Goal: Task Accomplishment & Management: Manage account settings

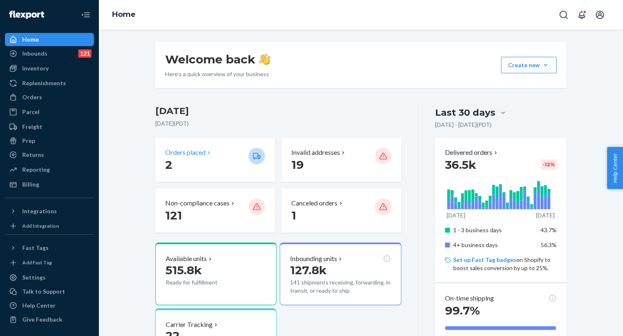
click at [191, 151] on p "Orders placed" at bounding box center [185, 152] width 40 height 9
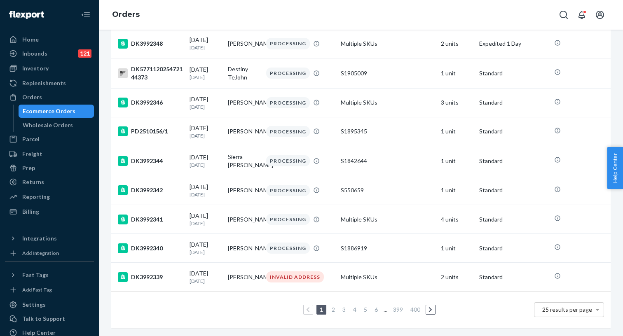
scroll to position [576, 0]
click at [344, 312] on link "3" at bounding box center [344, 309] width 7 height 7
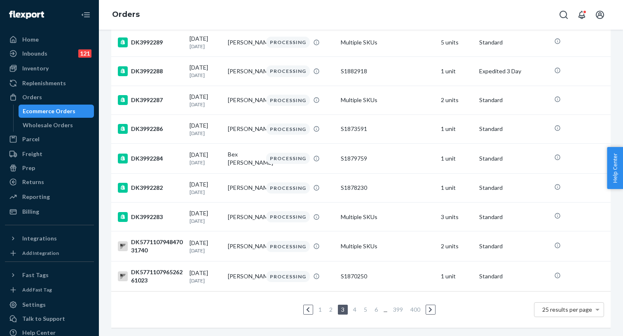
scroll to position [568, 0]
click at [364, 309] on link "5" at bounding box center [365, 309] width 7 height 7
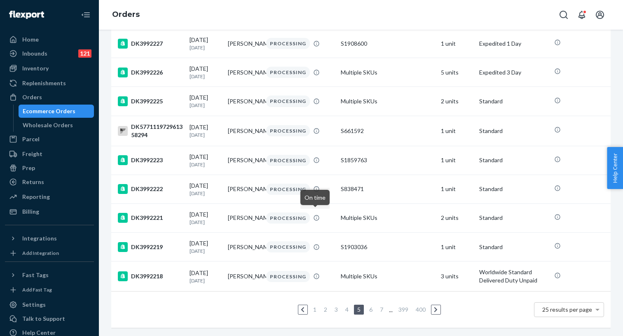
scroll to position [577, 0]
click at [372, 310] on link "6" at bounding box center [371, 309] width 7 height 7
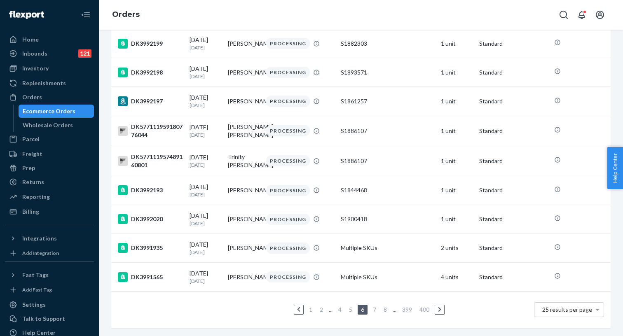
scroll to position [567, 0]
click at [376, 311] on link "7" at bounding box center [374, 309] width 7 height 7
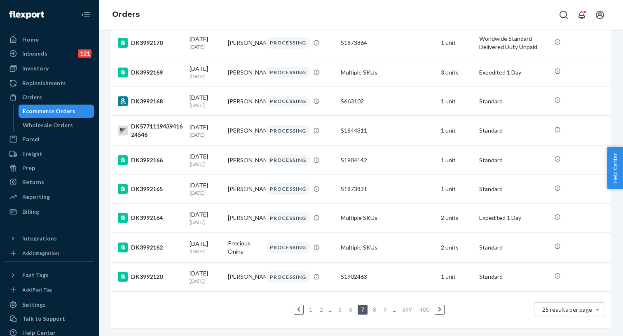
scroll to position [570, 0]
click at [377, 310] on link "8" at bounding box center [374, 309] width 7 height 7
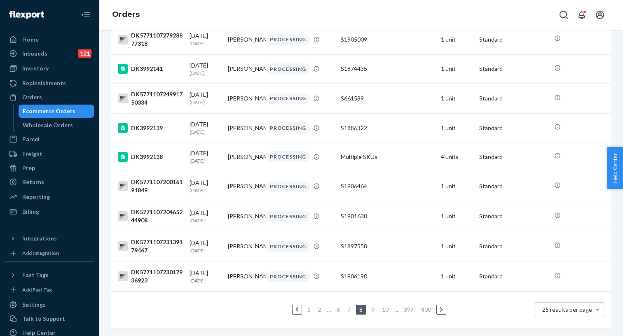
scroll to position [569, 0]
click at [383, 309] on link "10" at bounding box center [386, 309] width 10 height 7
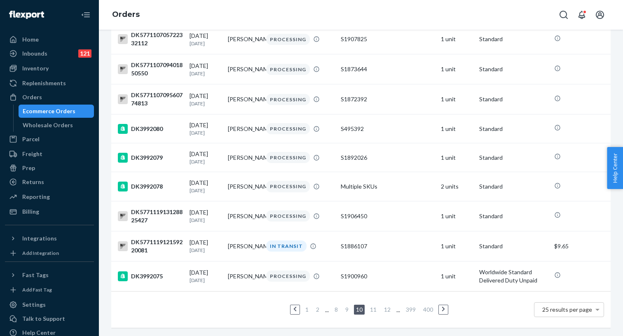
scroll to position [569, 0]
click at [362, 249] on div "S1886107" at bounding box center [387, 246] width 93 height 8
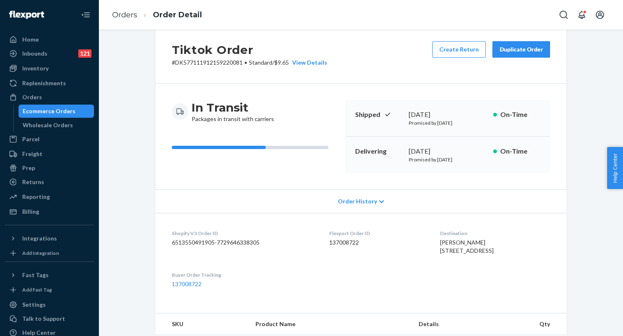
scroll to position [22, 0]
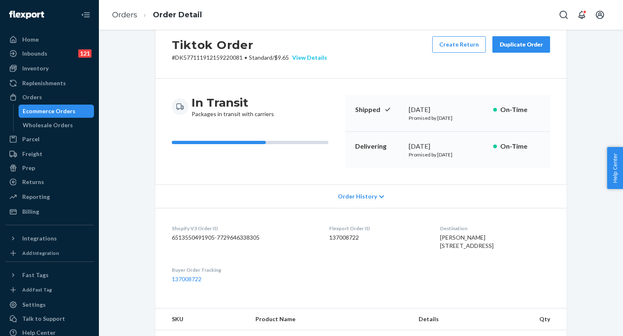
click at [316, 57] on div "View Details" at bounding box center [308, 58] width 38 height 8
click at [342, 290] on div "Home Inbounds 121 Shipping Plans Problems 121 Inventory Products Replenishments…" at bounding box center [311, 168] width 623 height 336
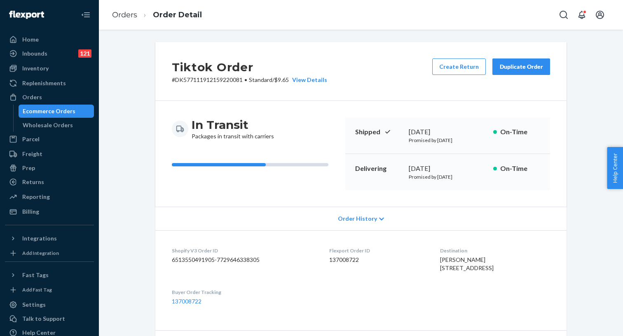
scroll to position [0, 0]
click at [200, 80] on p "# DK577111912159220081 • Standard / $9.65 View Details" at bounding box center [249, 80] width 155 height 8
copy p "DK577111912159220081"
click at [38, 211] on div "Billing" at bounding box center [30, 212] width 17 height 8
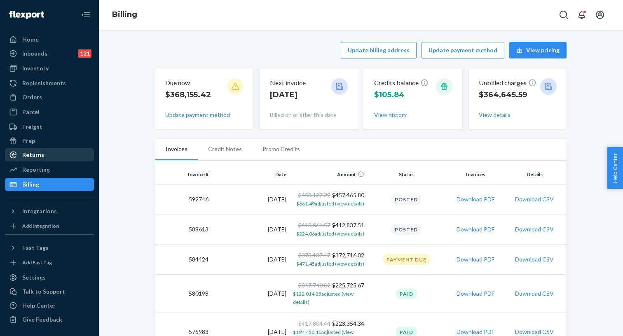
click at [49, 155] on div "Returns" at bounding box center [49, 155] width 87 height 12
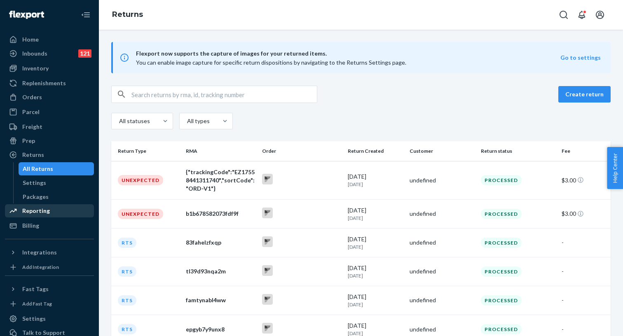
click at [49, 212] on div "Reporting" at bounding box center [49, 211] width 87 height 12
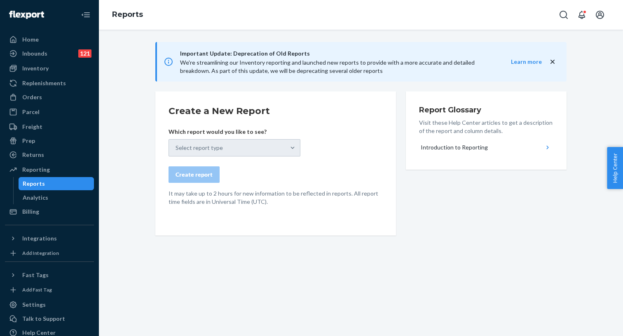
click at [257, 148] on div "Select report type" at bounding box center [235, 147] width 132 height 17
click at [42, 198] on div "Analytics" at bounding box center [36, 198] width 26 height 8
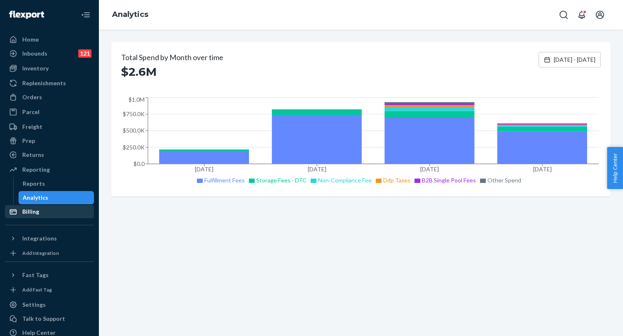
click at [32, 214] on div "Billing" at bounding box center [30, 212] width 17 height 8
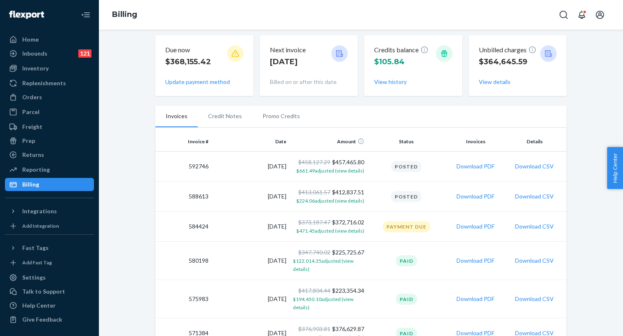
scroll to position [35, 0]
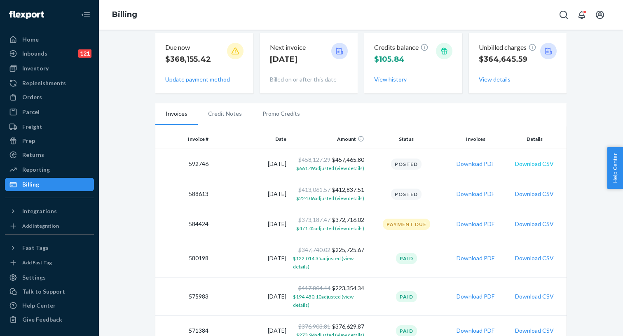
click at [536, 164] on button "Download CSV" at bounding box center [534, 164] width 39 height 8
click at [49, 71] on div "Inventory" at bounding box center [49, 69] width 87 height 12
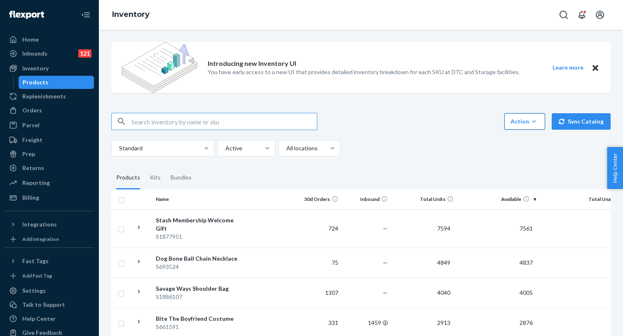
click at [529, 122] on div "Action" at bounding box center [525, 122] width 28 height 8
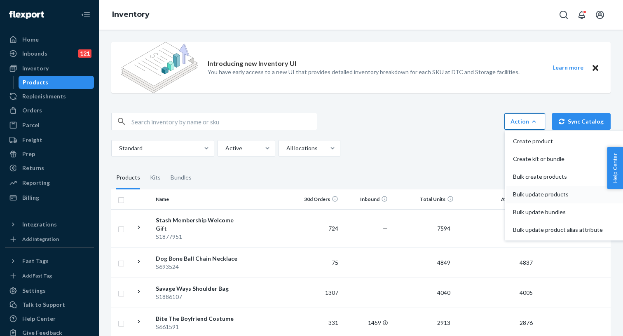
click at [530, 193] on span "Bulk update products" at bounding box center [558, 195] width 90 height 6
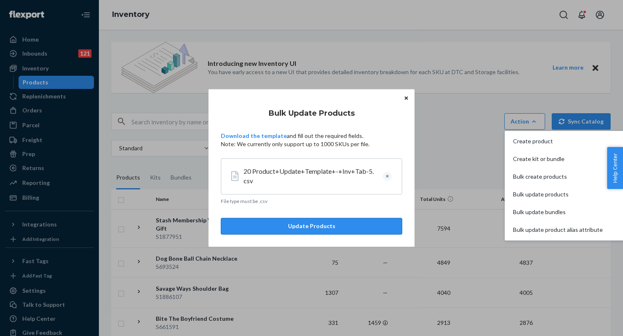
click at [303, 226] on button "Update Products" at bounding box center [311, 227] width 181 height 16
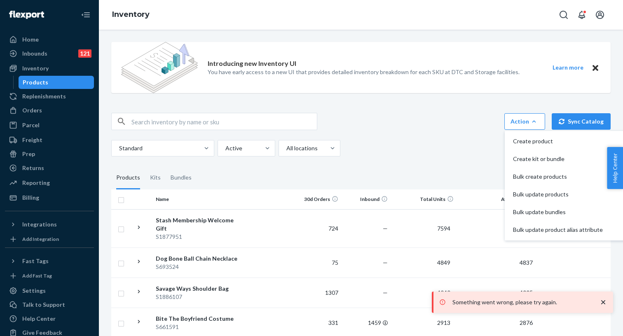
click at [604, 303] on icon "close toast" at bounding box center [604, 303] width 4 height 4
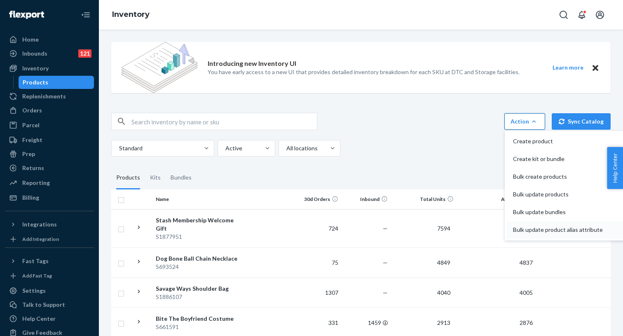
click at [557, 230] on span "Bulk update product alias attribute" at bounding box center [558, 230] width 90 height 6
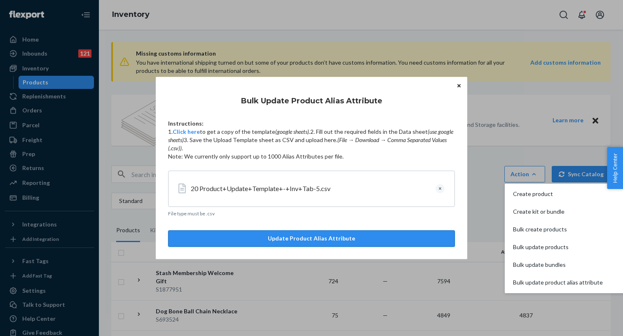
click at [319, 244] on button "Update Product Alias Attribute" at bounding box center [311, 239] width 287 height 16
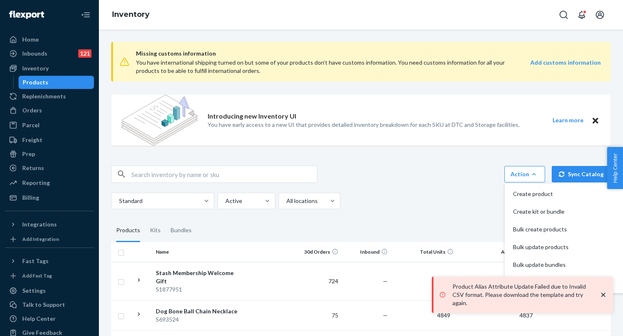
click at [604, 296] on icon "close toast" at bounding box center [604, 295] width 4 height 4
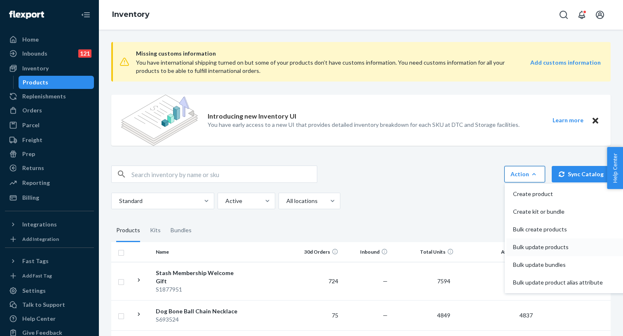
click at [548, 249] on span "Bulk update products" at bounding box center [558, 248] width 90 height 6
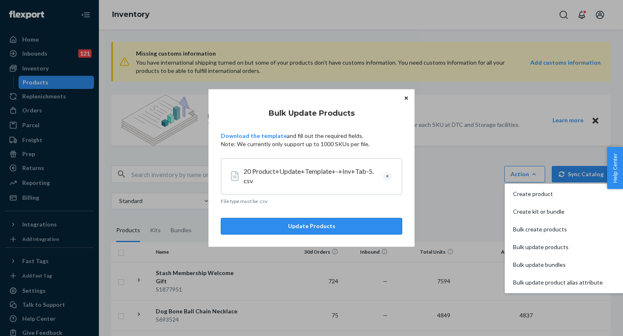
click at [322, 228] on button "Update Products" at bounding box center [311, 227] width 181 height 16
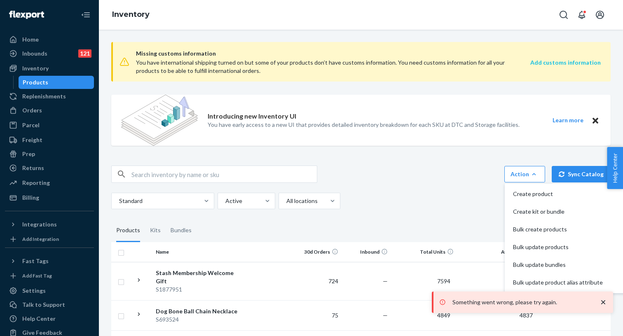
click at [556, 61] on strong "Add customs information" at bounding box center [566, 62] width 71 height 7
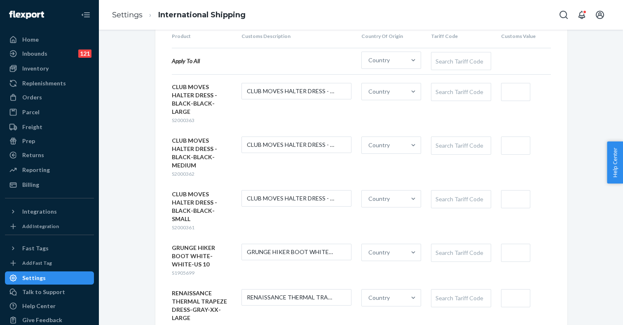
scroll to position [66, 0]
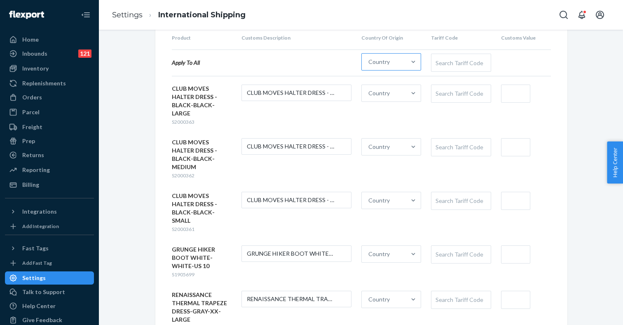
click at [391, 63] on div "Country" at bounding box center [384, 62] width 44 height 16
click at [369, 63] on input "Country" at bounding box center [369, 62] width 1 height 8
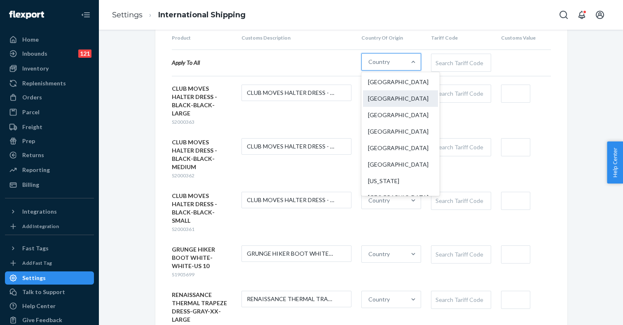
click at [391, 99] on div "China" at bounding box center [400, 98] width 75 height 16
click at [369, 66] on input "option China focused, 2 of 249. 249 results available. Use Up and Down to choos…" at bounding box center [369, 62] width 1 height 8
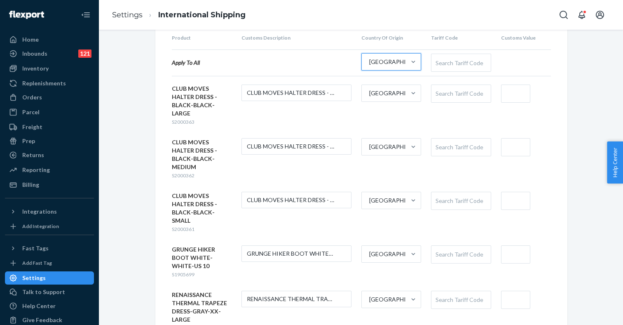
click at [449, 63] on div "Search Tariff Code" at bounding box center [461, 62] width 59 height 17
type input "dress"
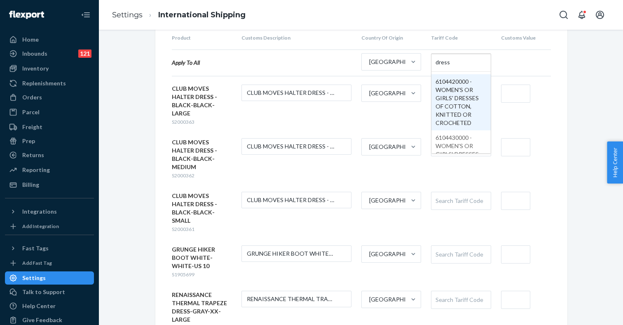
scroll to position [459, 0]
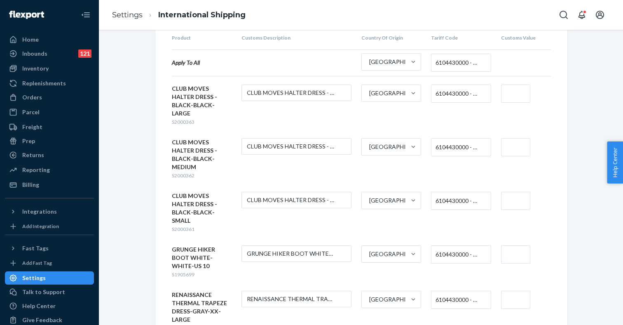
click at [510, 93] on input "text" at bounding box center [515, 94] width 29 height 18
type input "$11"
click at [510, 138] on input "text" at bounding box center [515, 147] width 29 height 18
type input "$11"
click at [511, 192] on input "text" at bounding box center [515, 201] width 29 height 18
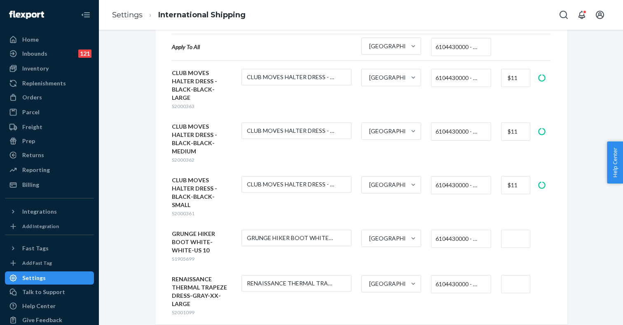
scroll to position [81, 0]
type input "$11"
click at [454, 232] on span "6104430000 - WOMEN'S OR GIRLS' DRESSES OF SYNTHETIC FIBERS, KNITTED OR CROCHETED" at bounding box center [459, 239] width 47 height 14
type input "boots"
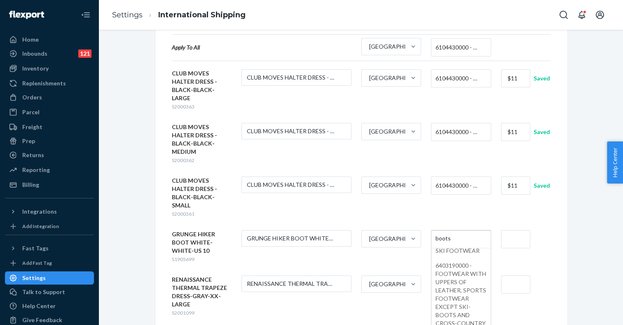
scroll to position [353, 0]
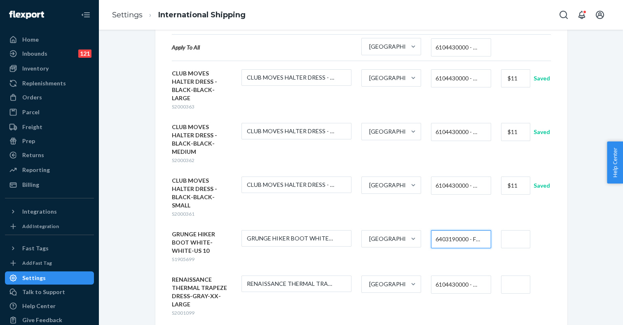
click at [514, 230] on input "text" at bounding box center [515, 239] width 29 height 18
type input "$22"
click at [513, 275] on input "text" at bounding box center [515, 284] width 29 height 18
type input "$11"
click at [191, 176] on div "CLUB MOVES HALTER DRESS - BLACK-BLACK-SMALL" at bounding box center [202, 192] width 60 height 33
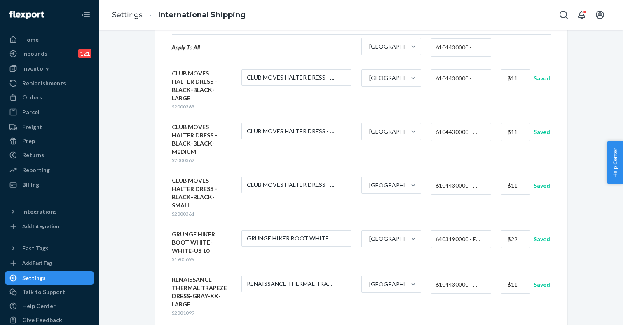
click at [198, 176] on div "CLUB MOVES HALTER DRESS - BLACK-BLACK-SMALL" at bounding box center [202, 192] width 60 height 33
drag, startPoint x: 190, startPoint y: 89, endPoint x: 173, endPoint y: 72, distance: 24.2
click at [173, 72] on div "CLUB MOVES HALTER DRESS - BLACK-BLACK-LARGE" at bounding box center [202, 85] width 60 height 33
copy div "CLUB MOVES HALTER DRESS - BLACK-BLACK"
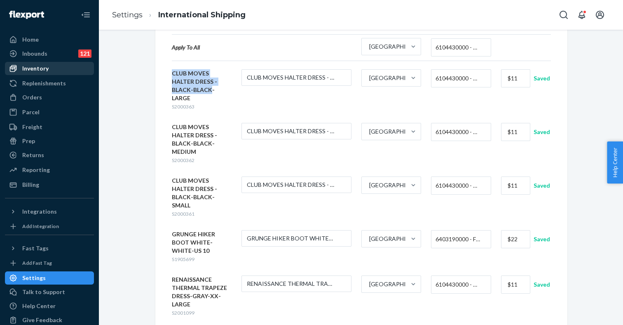
click at [40, 73] on div "Inventory" at bounding box center [49, 69] width 87 height 12
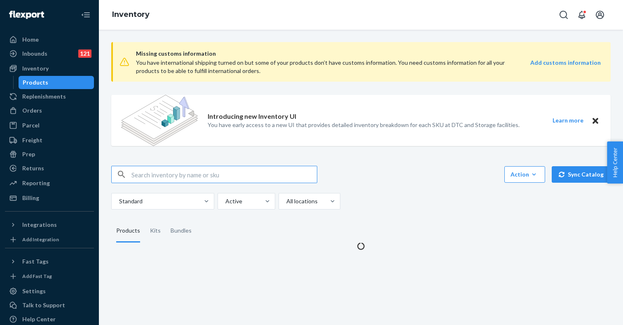
click at [169, 178] on input "text" at bounding box center [225, 174] width 186 height 16
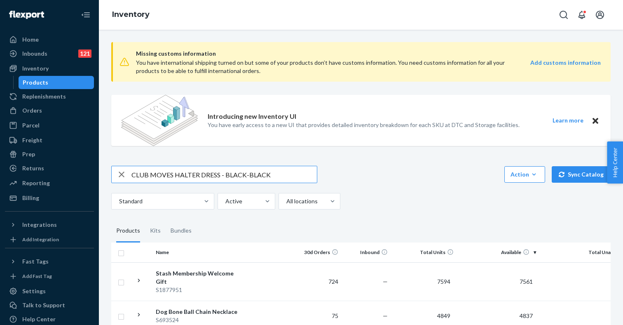
type input "CLUB MOVES HALTER DRESS - BLACK-BLACK"
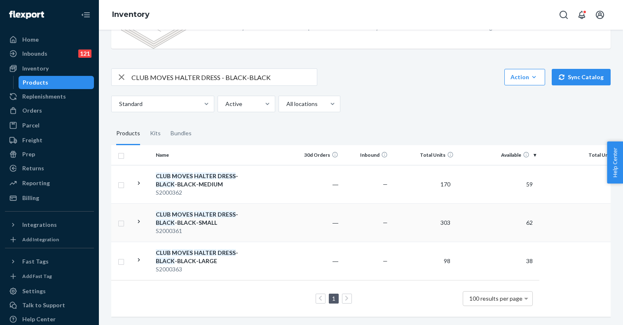
scroll to position [97, 0]
click at [197, 181] on div "CLUB MOVES HALTER DRESS - BLACK -BLACK-MEDIUM" at bounding box center [199, 180] width 86 height 16
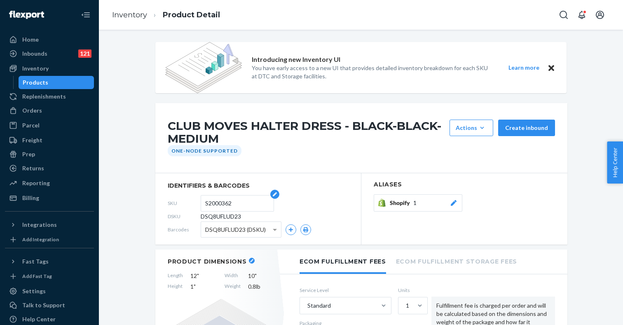
click at [213, 201] on input "S2000362" at bounding box center [237, 203] width 64 height 16
